Goal: Task Accomplishment & Management: Use online tool/utility

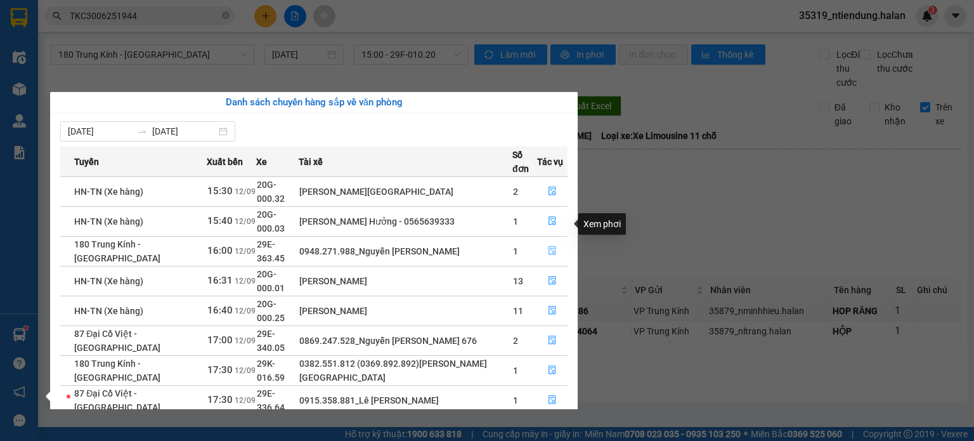
click at [552, 246] on icon "file-done" at bounding box center [552, 250] width 9 height 9
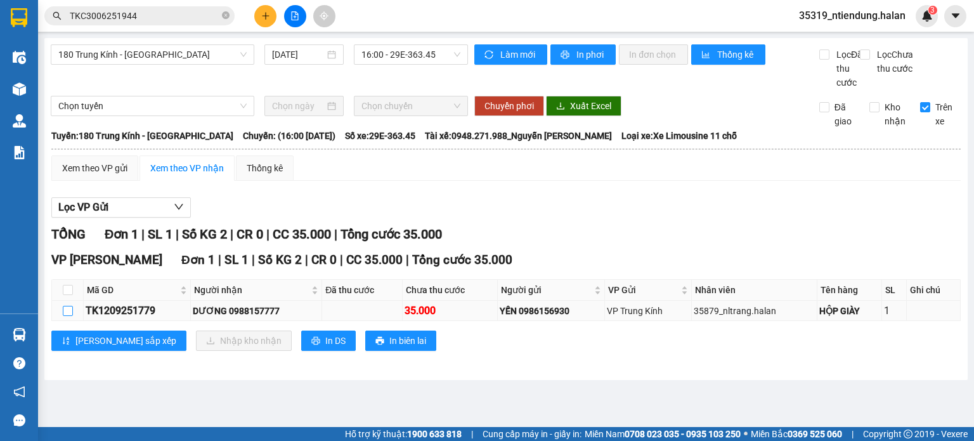
drag, startPoint x: 65, startPoint y: 325, endPoint x: 152, endPoint y: 339, distance: 87.9
click at [65, 316] on input "checkbox" at bounding box center [68, 311] width 10 height 10
checkbox input "true"
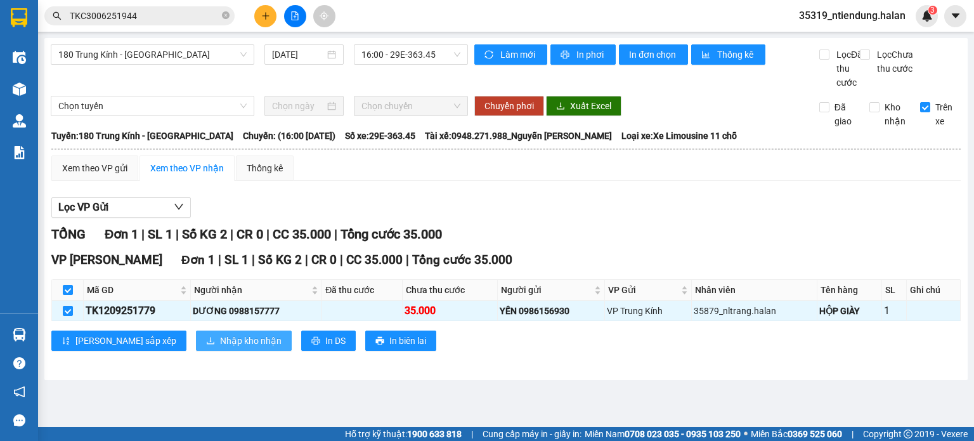
click at [220, 347] on span "Nhập kho nhận" at bounding box center [251, 341] width 62 height 14
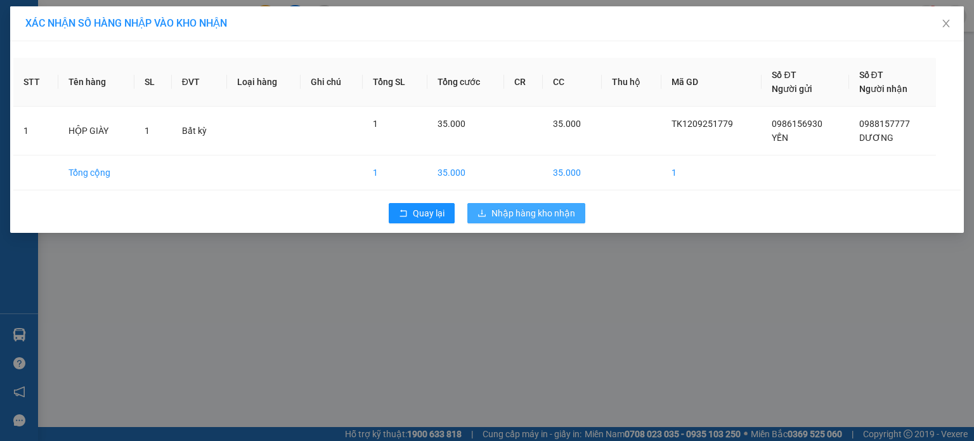
click at [485, 219] on button "Nhập hàng kho nhận" at bounding box center [526, 213] width 118 height 20
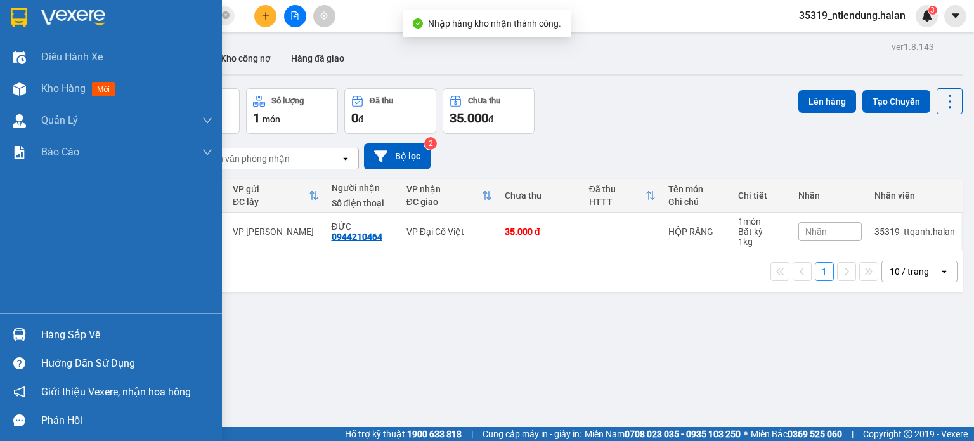
click at [66, 327] on div "Hàng sắp về" at bounding box center [126, 334] width 171 height 19
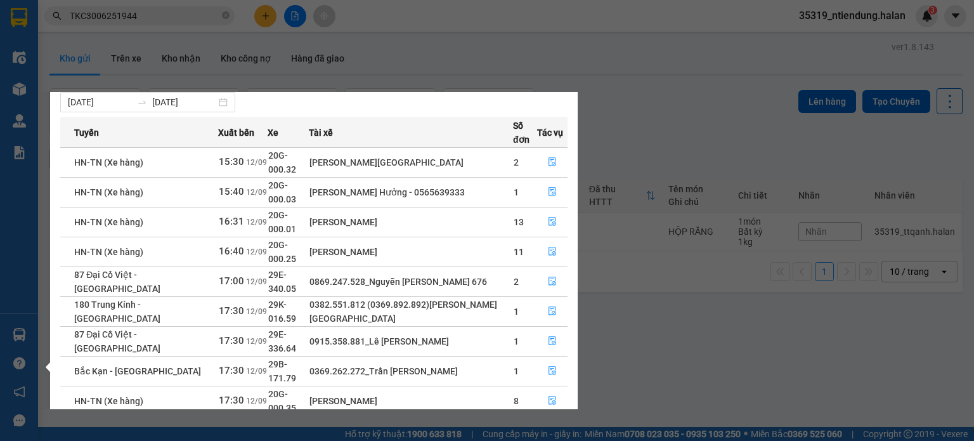
scroll to position [80, 0]
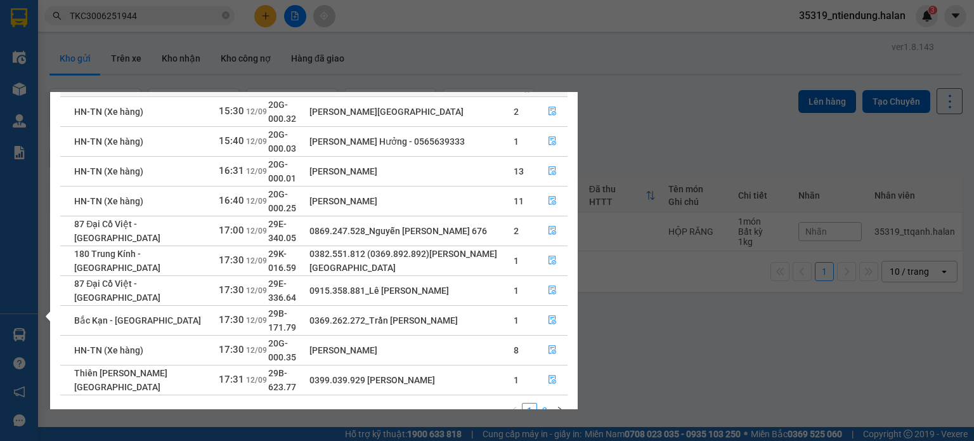
click at [547, 403] on link "2" at bounding box center [545, 410] width 14 height 14
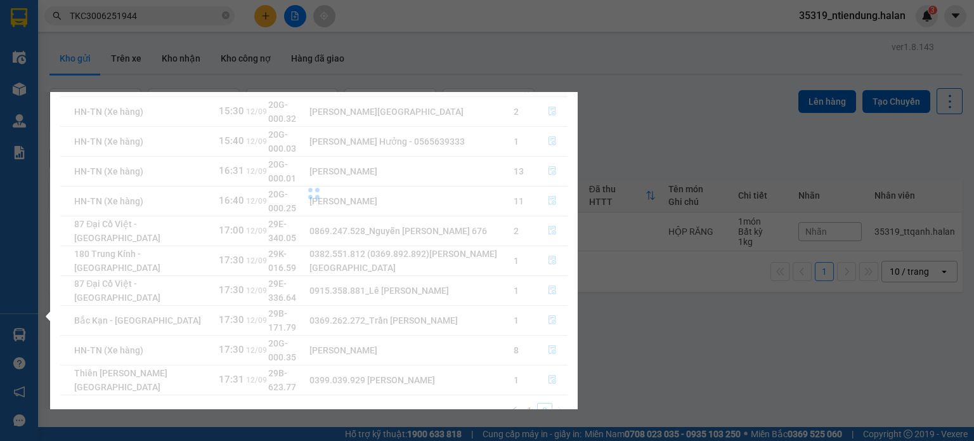
scroll to position [0, 0]
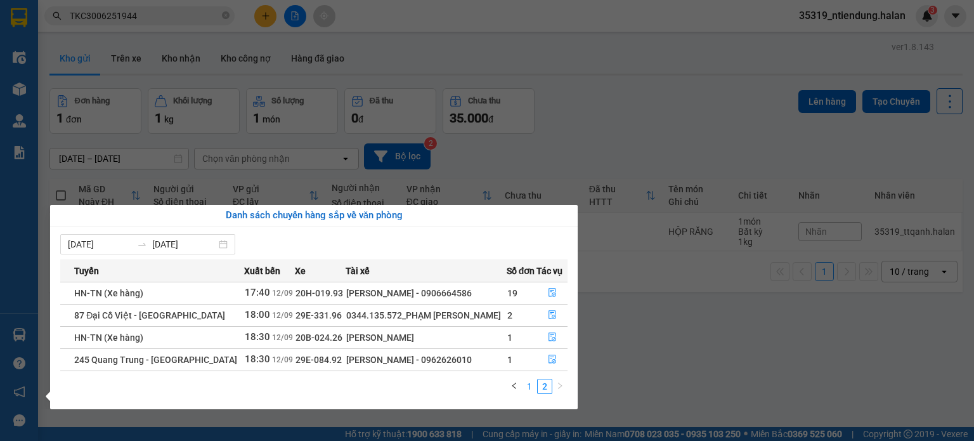
click at [530, 388] on link "1" at bounding box center [530, 386] width 14 height 14
